Goal: Task Accomplishment & Management: Manage account settings

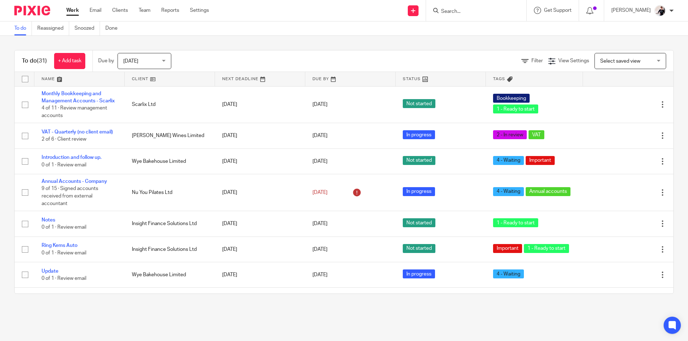
click at [136, 75] on link at bounding box center [170, 79] width 90 height 14
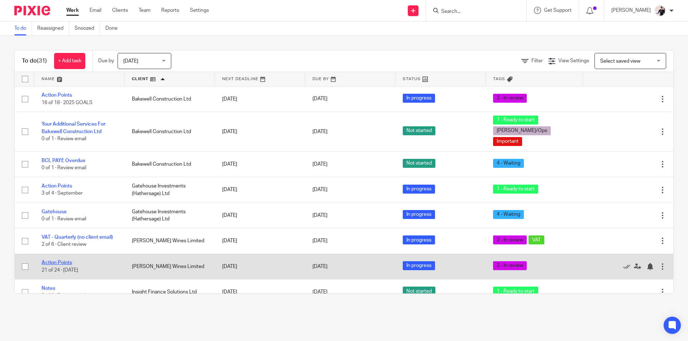
click at [63, 260] on link "Action Points" at bounding box center [57, 262] width 30 height 5
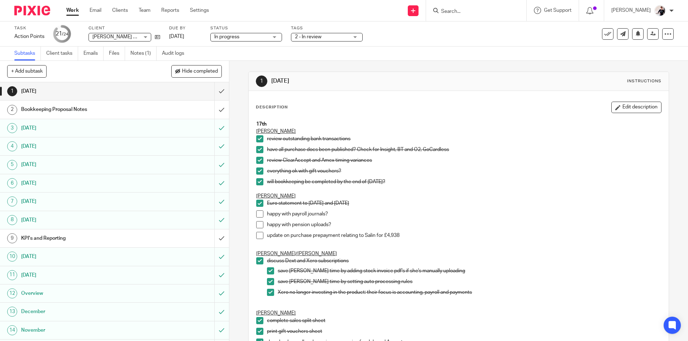
click at [90, 110] on h1 "Bookkeeping Proposal Notes" at bounding box center [83, 109] width 124 height 11
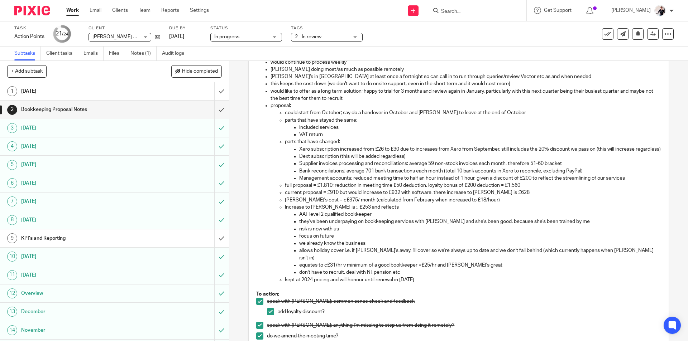
scroll to position [171, 0]
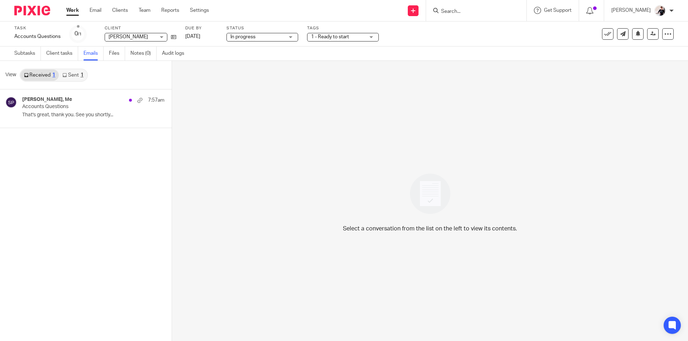
click at [458, 12] on input "Search" at bounding box center [472, 12] width 64 height 6
type input "bakewel"
click at [489, 32] on link at bounding box center [499, 31] width 120 height 16
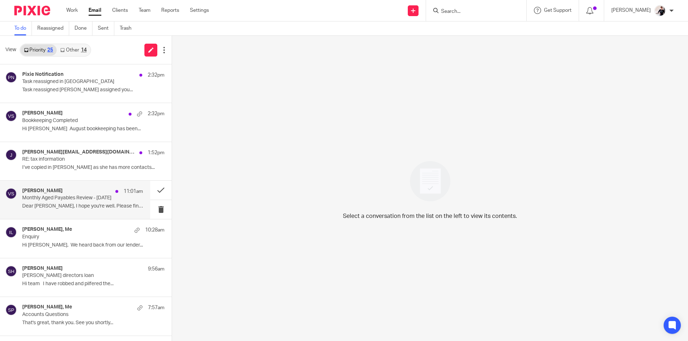
click at [61, 197] on p "Monthly Aged Payables Review - August 2025" at bounding box center [70, 198] width 97 height 6
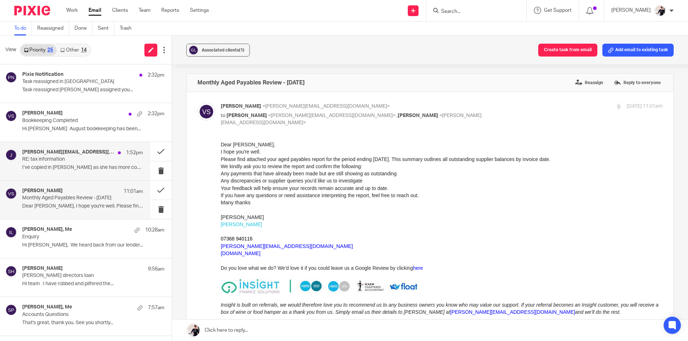
click at [87, 168] on p "I’ve copied in Helen as she has more contacts..." at bounding box center [82, 168] width 121 height 6
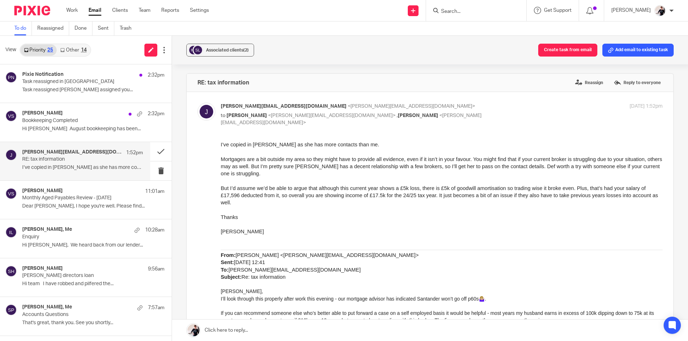
scroll to position [107, 0]
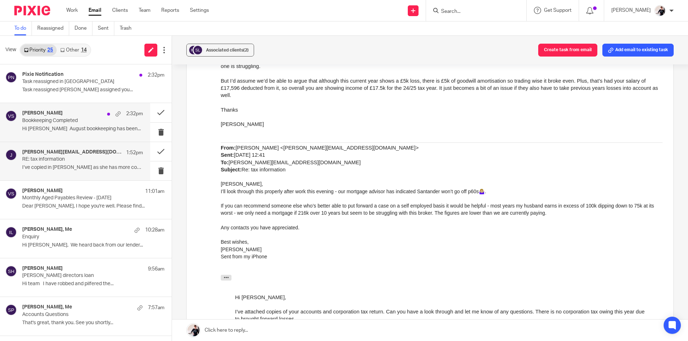
click at [88, 127] on p "Hi Helen August bookkeeping has been..." at bounding box center [82, 129] width 121 height 6
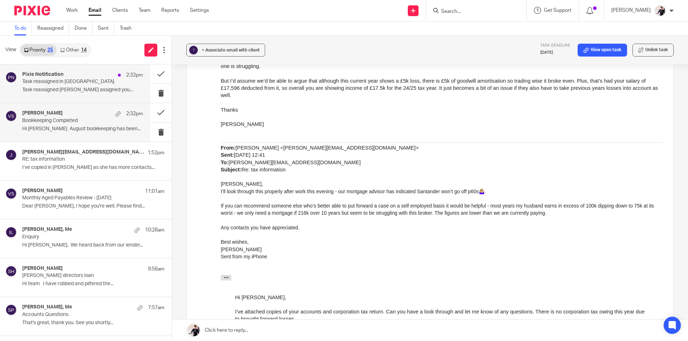
scroll to position [0, 0]
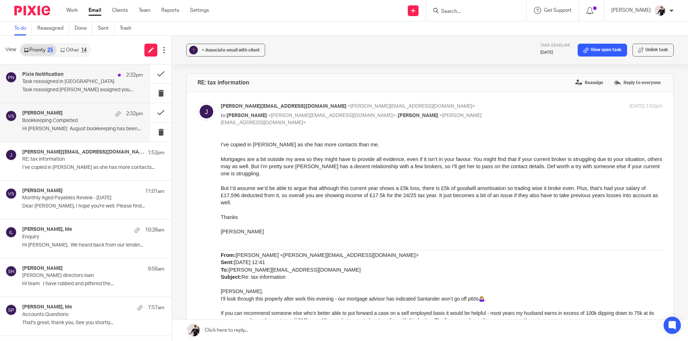
click at [76, 86] on div "Pixie Notification 2:32pm Task reassigned in Pixie Task reassigned Vicki Sander…" at bounding box center [82, 84] width 121 height 24
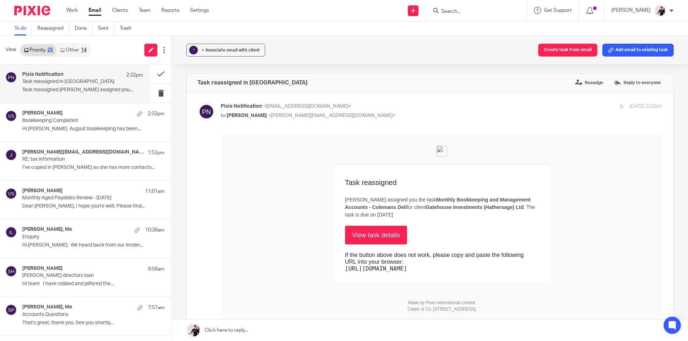
click at [76, 48] on link "Other 14" at bounding box center [73, 49] width 33 height 11
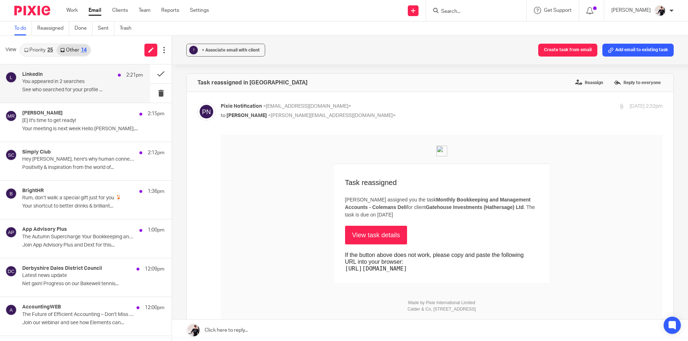
click at [79, 78] on div "LinkedIn 2:21pm" at bounding box center [82, 75] width 121 height 7
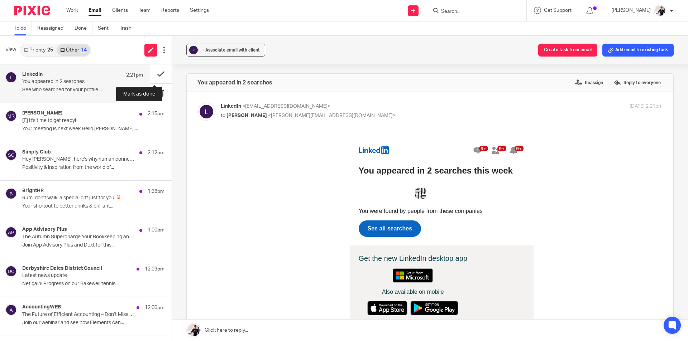
click at [160, 73] on button at bounding box center [160, 73] width 21 height 19
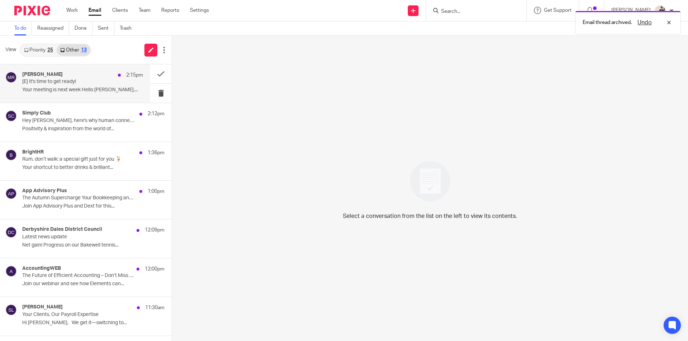
click at [61, 82] on p "[E] It's time to get ready!" at bounding box center [70, 82] width 97 height 6
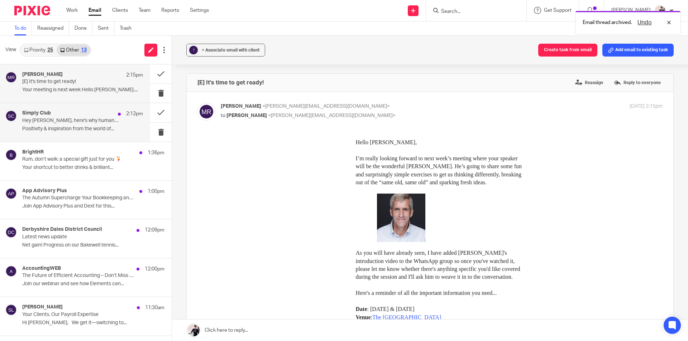
click at [68, 131] on p "Positivity & inspiration from the world of..." at bounding box center [82, 129] width 121 height 6
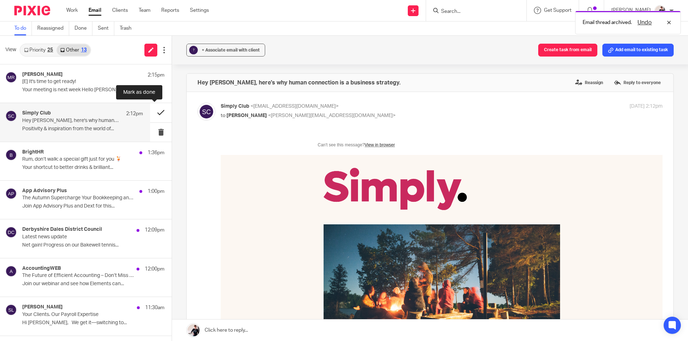
click at [150, 113] on button at bounding box center [160, 112] width 21 height 19
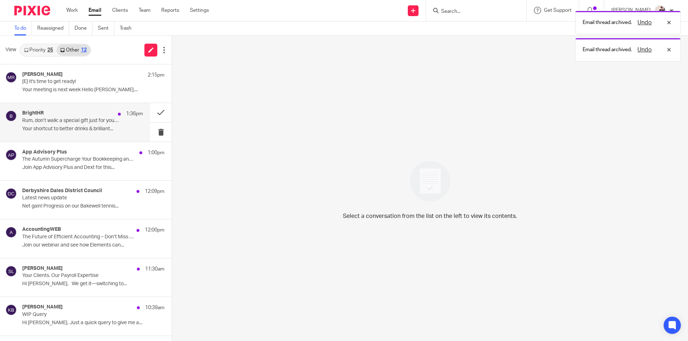
click at [69, 111] on div "BrightHR 1:36pm" at bounding box center [82, 113] width 121 height 7
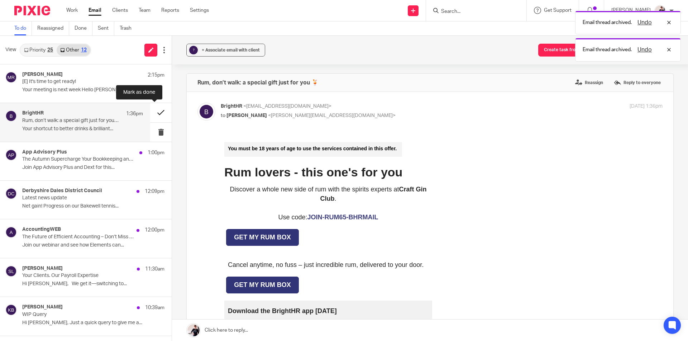
click at [156, 112] on button at bounding box center [160, 112] width 21 height 19
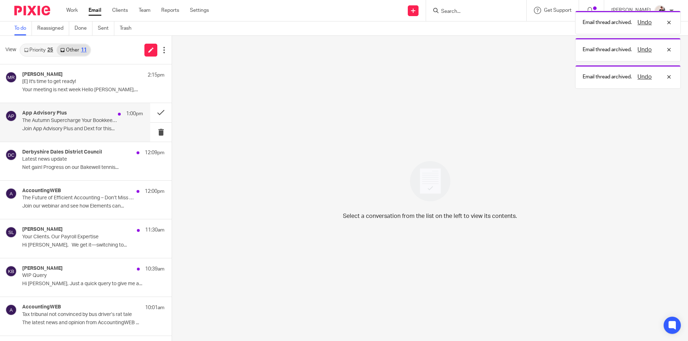
click at [52, 114] on h4 "App Advisory Plus" at bounding box center [44, 113] width 45 height 6
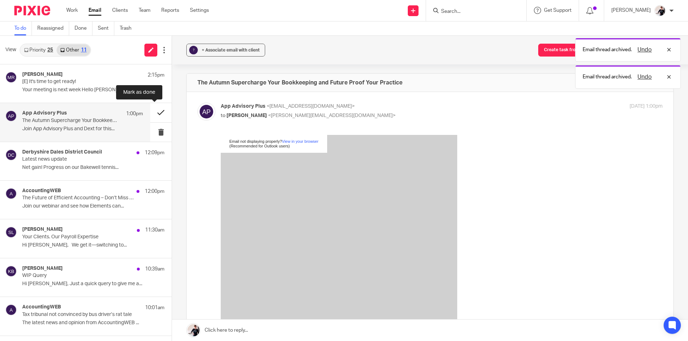
click at [156, 114] on button at bounding box center [160, 112] width 21 height 19
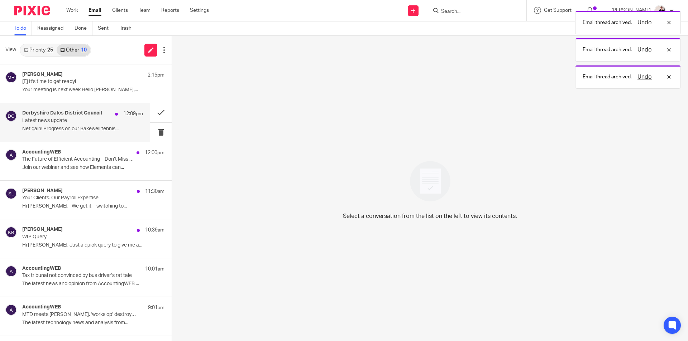
click at [32, 123] on p "Latest news update" at bounding box center [70, 121] width 97 height 6
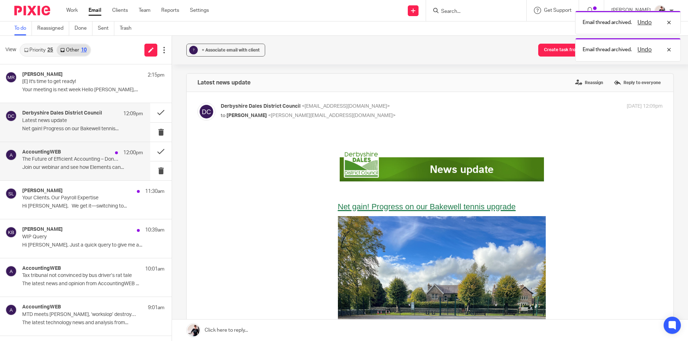
click at [59, 167] on p "Join our webinar and see how Elements can..." at bounding box center [82, 168] width 121 height 6
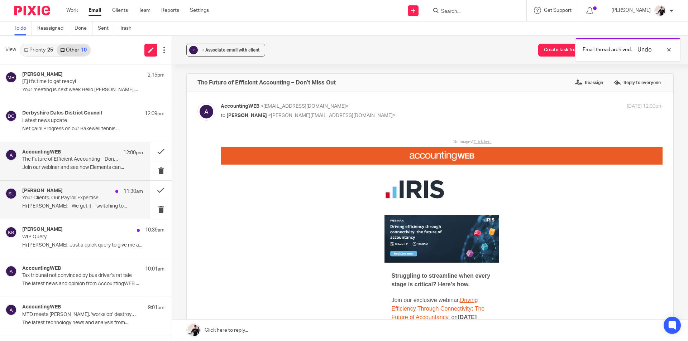
click at [56, 201] on p "Your Clients. Our Payroll Expertise" at bounding box center [70, 198] width 97 height 6
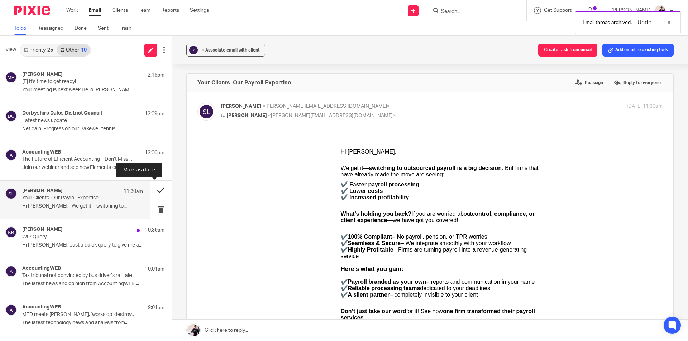
click at [153, 188] on button at bounding box center [160, 190] width 21 height 19
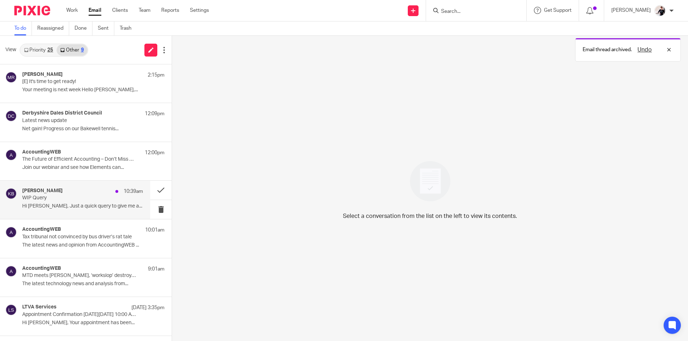
click at [34, 189] on h4 "Katie Burton" at bounding box center [42, 191] width 40 height 6
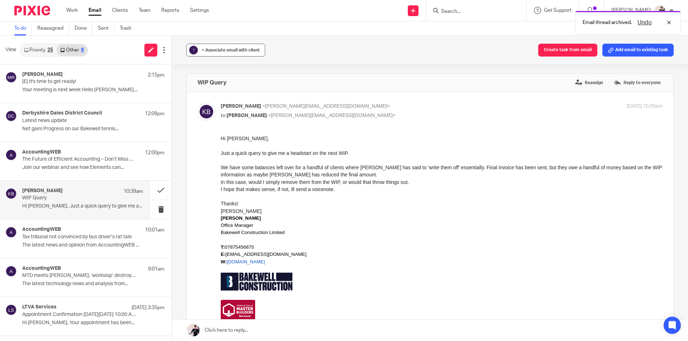
click at [243, 50] on span "+ Associate email with client" at bounding box center [231, 50] width 58 height 4
click at [256, 90] on input "text" at bounding box center [269, 91] width 151 height 7
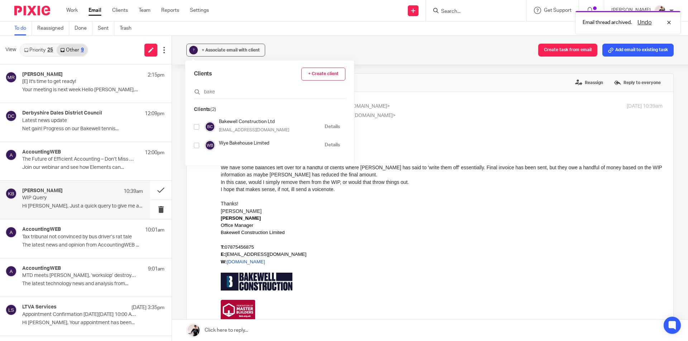
type input "bake"
click at [195, 126] on input "checkbox" at bounding box center [196, 126] width 5 height 5
checkbox input "true"
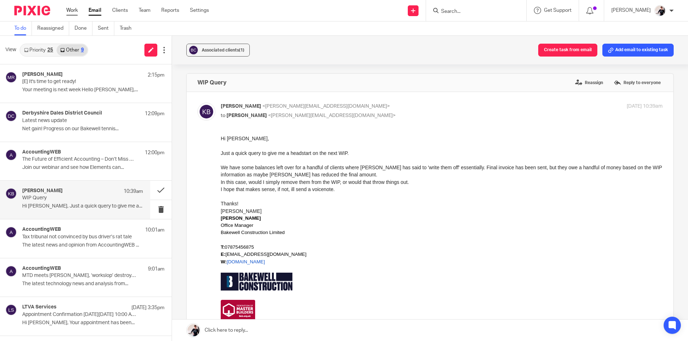
click at [71, 12] on link "Work" at bounding box center [71, 10] width 11 height 7
